Goal: Navigation & Orientation: Find specific page/section

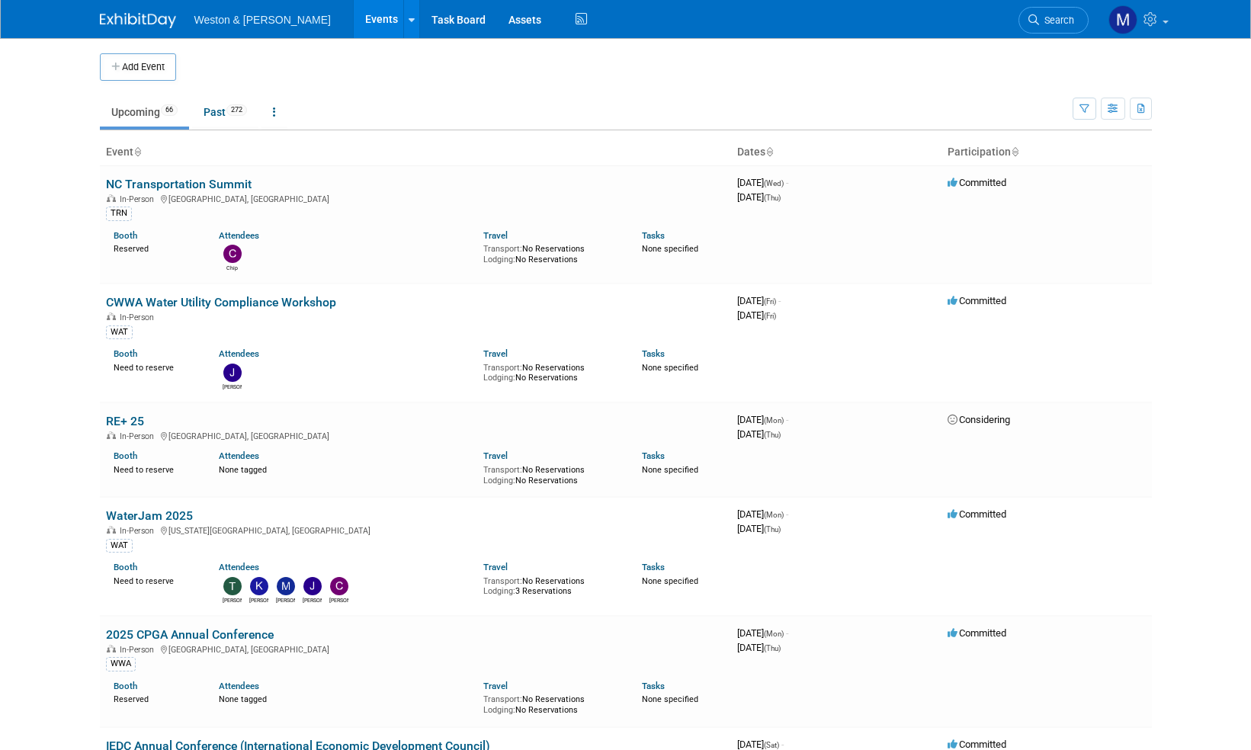
scroll to position [76, 0]
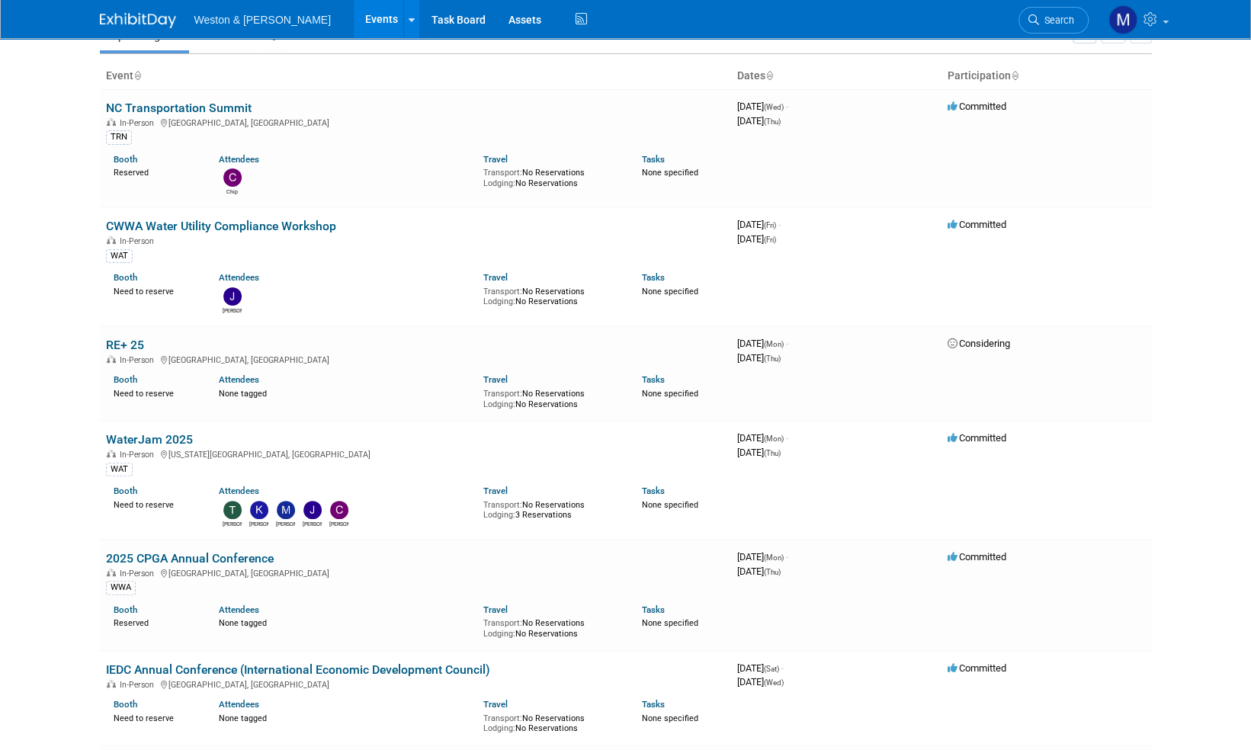
click at [130, 18] on img at bounding box center [138, 20] width 76 height 15
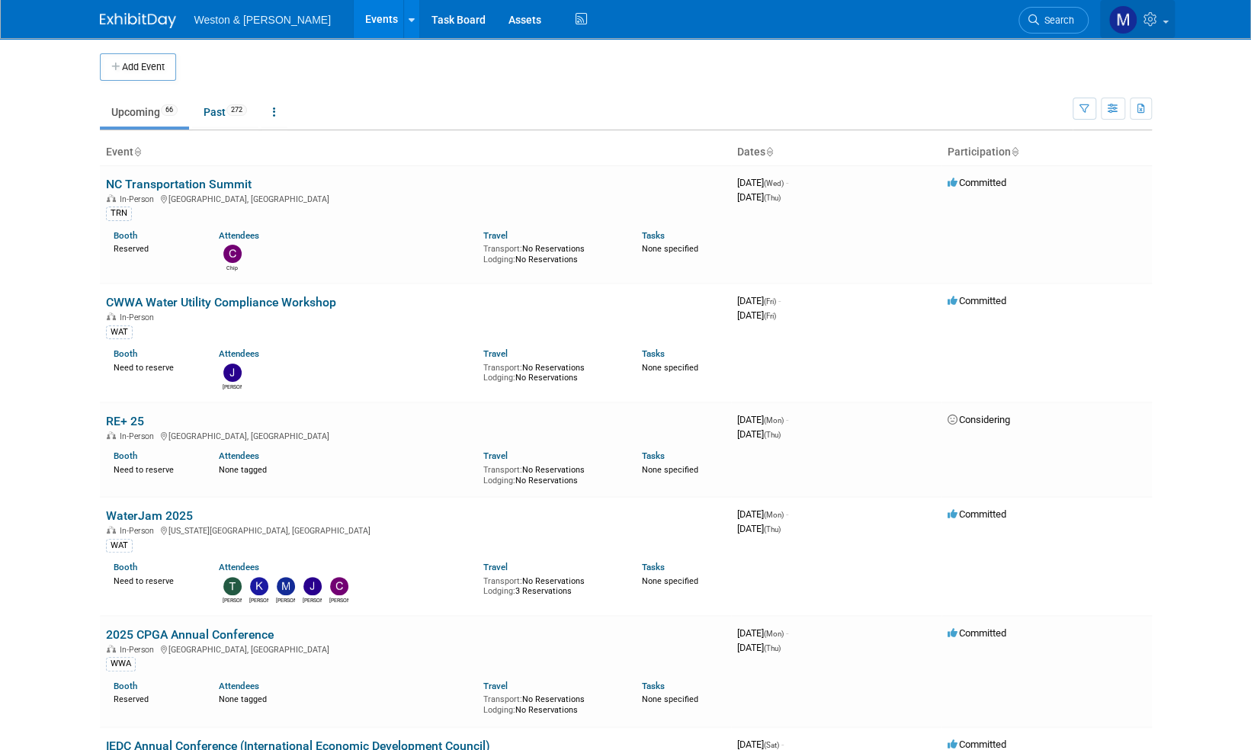
click at [1166, 23] on span at bounding box center [1166, 22] width 6 height 3
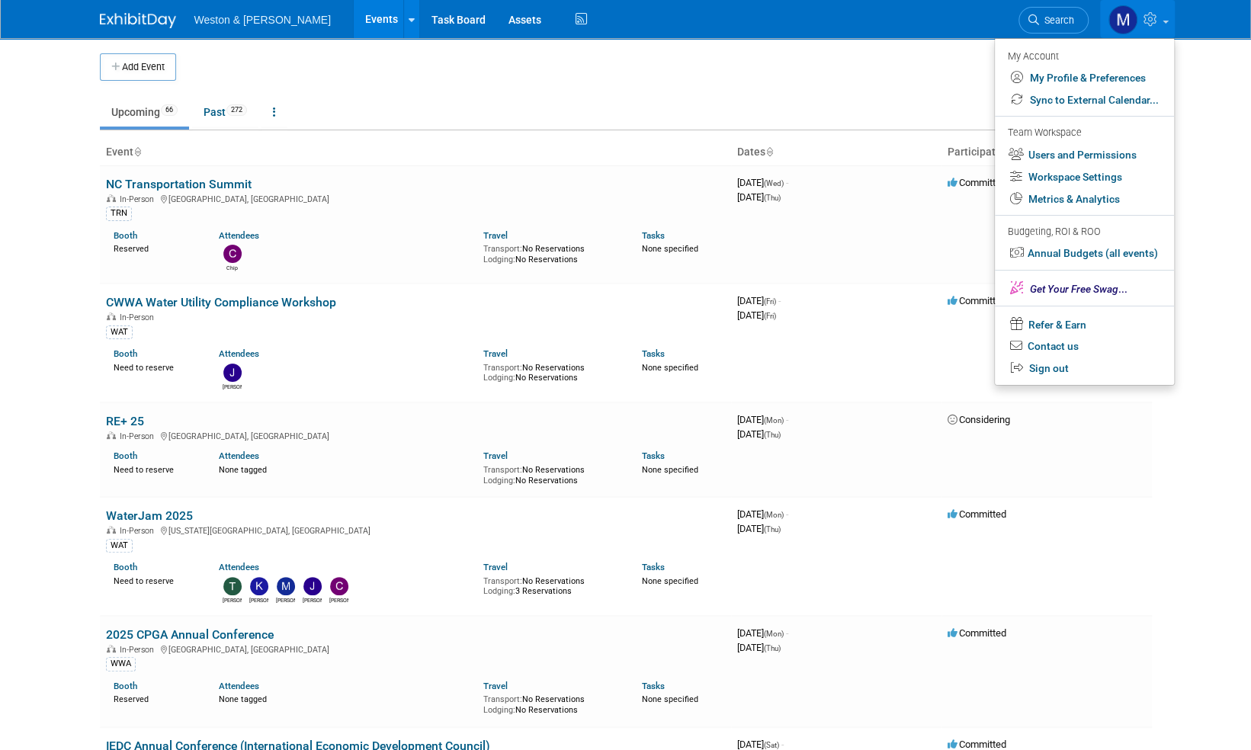
click at [139, 20] on img at bounding box center [138, 20] width 76 height 15
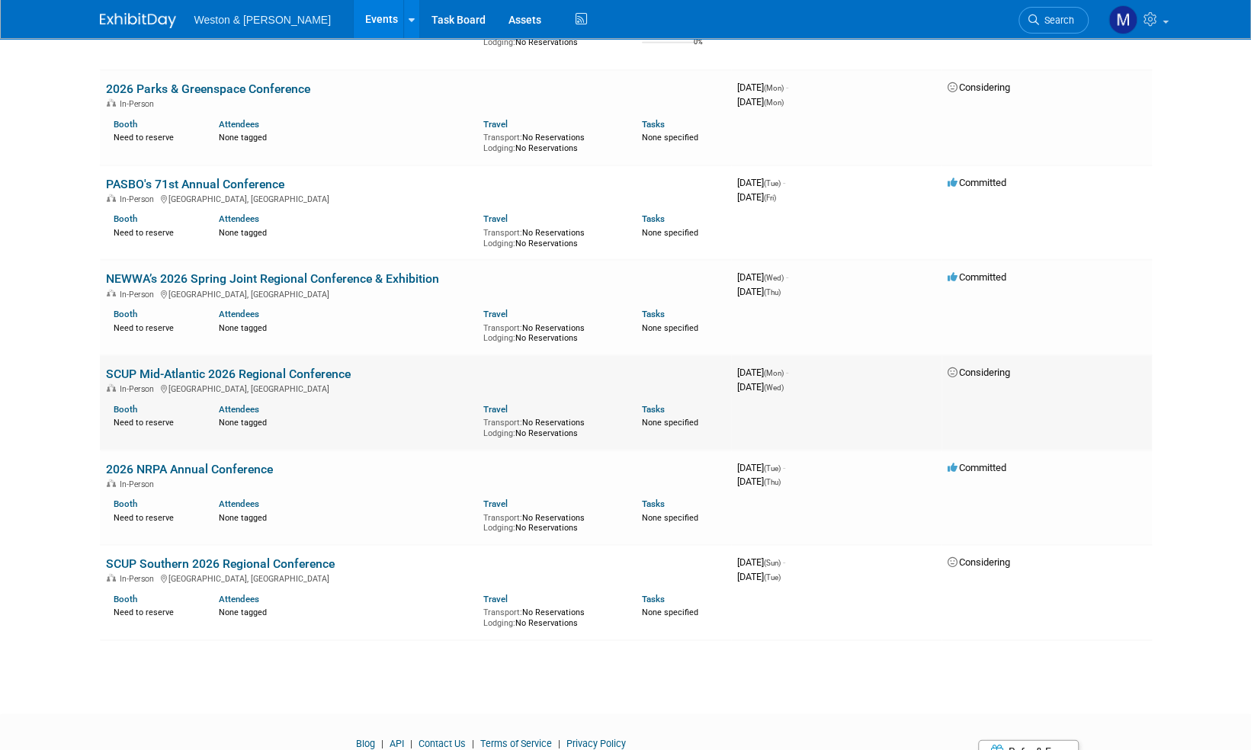
scroll to position [6293, 0]
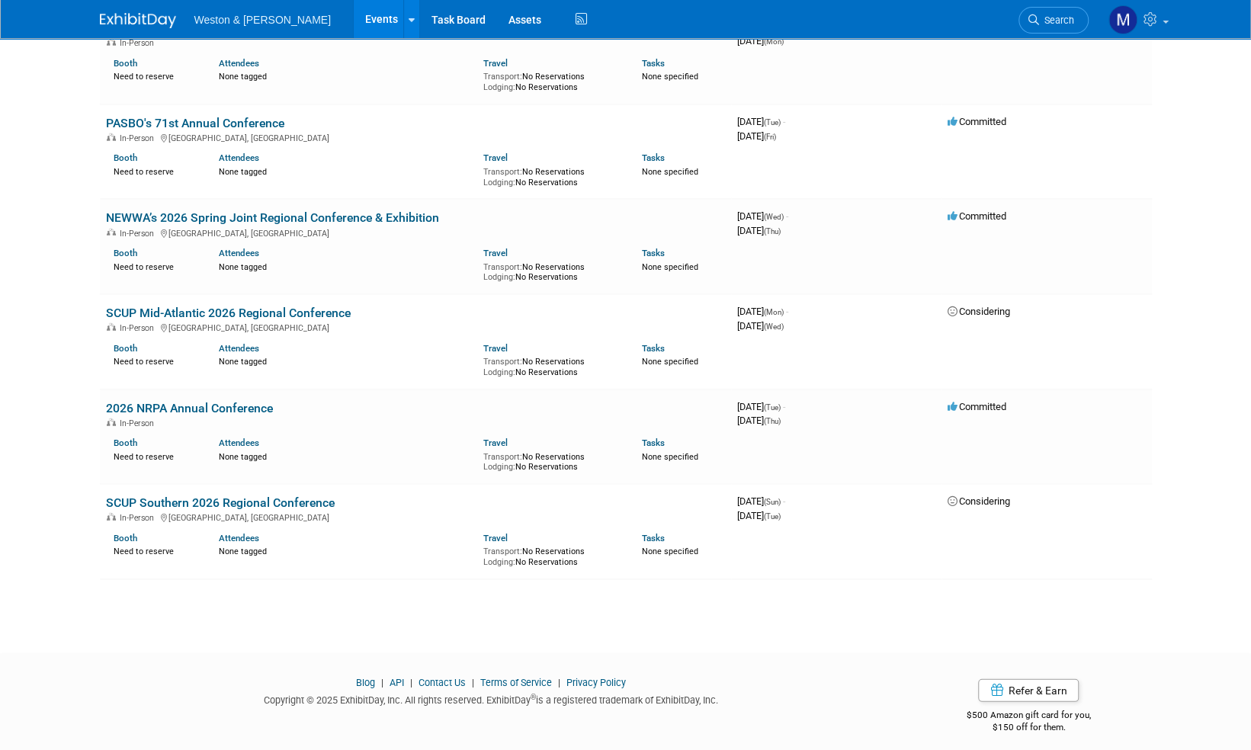
click at [366, 677] on link "Blog" at bounding box center [365, 682] width 19 height 11
click at [447, 677] on link "Contact Us" at bounding box center [442, 682] width 47 height 11
click at [143, 16] on img at bounding box center [138, 20] width 76 height 15
